Goal: Transaction & Acquisition: Purchase product/service

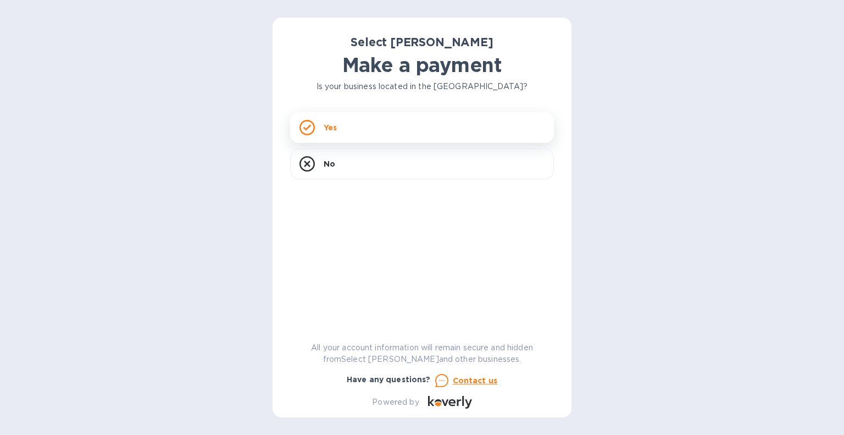
click at [343, 123] on div "Yes" at bounding box center [422, 127] width 264 height 31
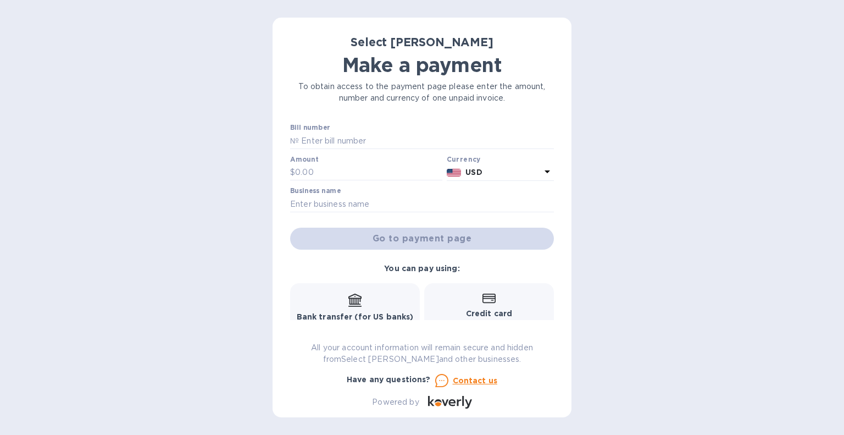
click at [316, 131] on label "Bill number" at bounding box center [310, 128] width 40 height 7
click at [335, 143] on input "text" at bounding box center [426, 140] width 255 height 16
type input "SS-263673"
type input "648.18"
click at [381, 202] on input "text" at bounding box center [422, 204] width 264 height 16
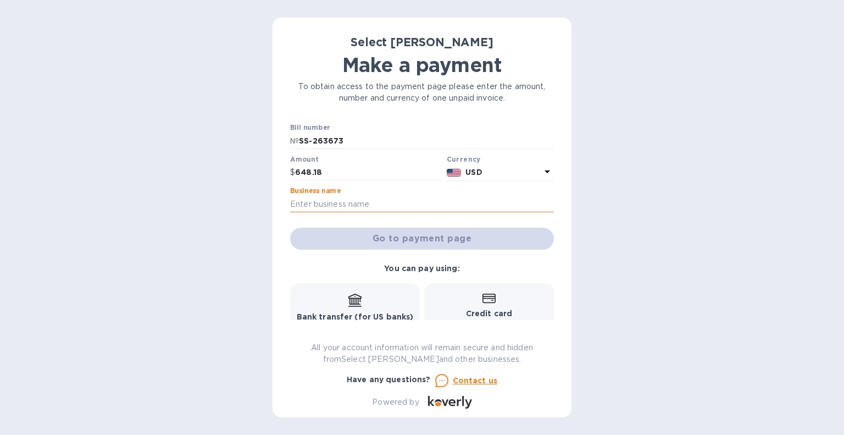
type input "Vintage Elkhart Lake"
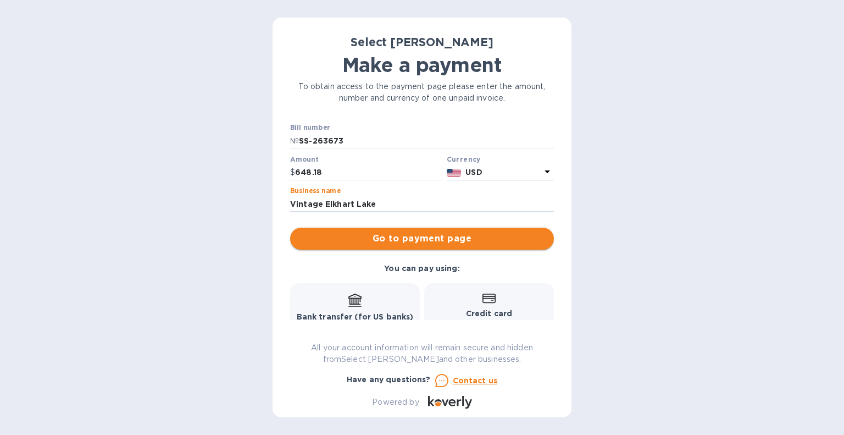
click at [405, 235] on span "Go to payment page" at bounding box center [422, 238] width 246 height 13
